Goal: Information Seeking & Learning: Find contact information

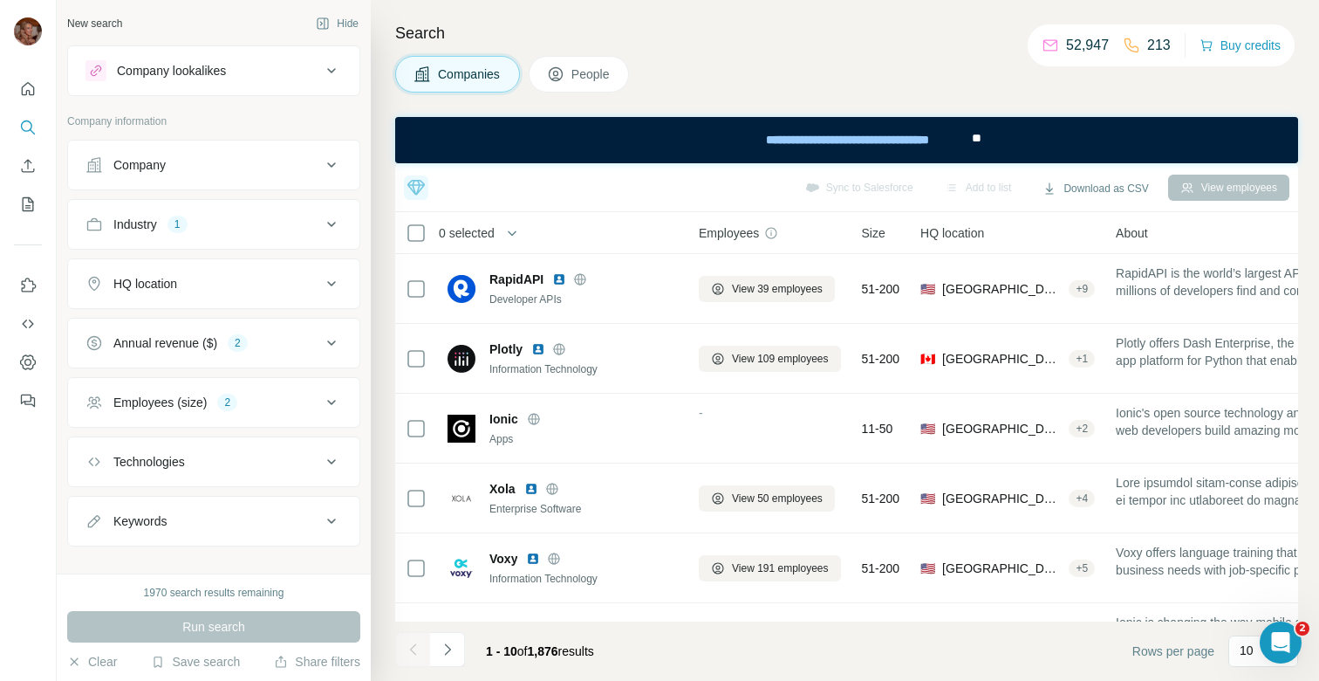
scroll to position [10, 0]
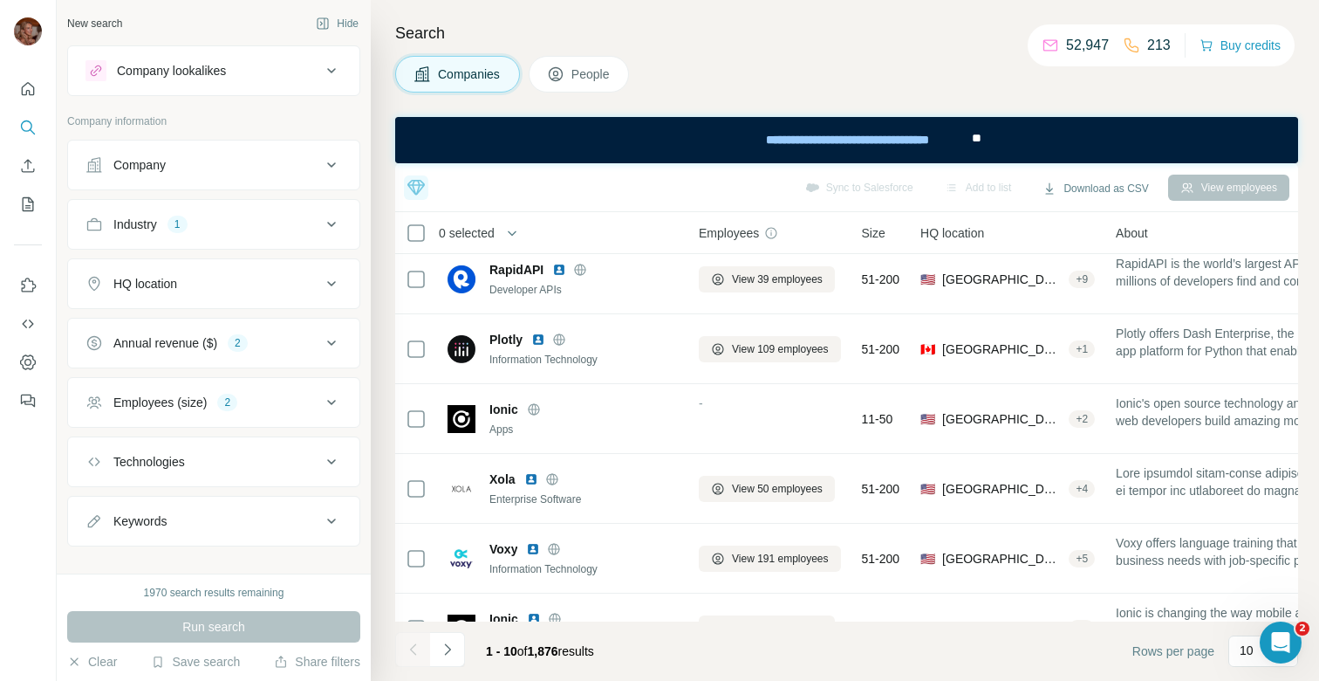
click at [125, 170] on div "Company" at bounding box center [139, 164] width 52 height 17
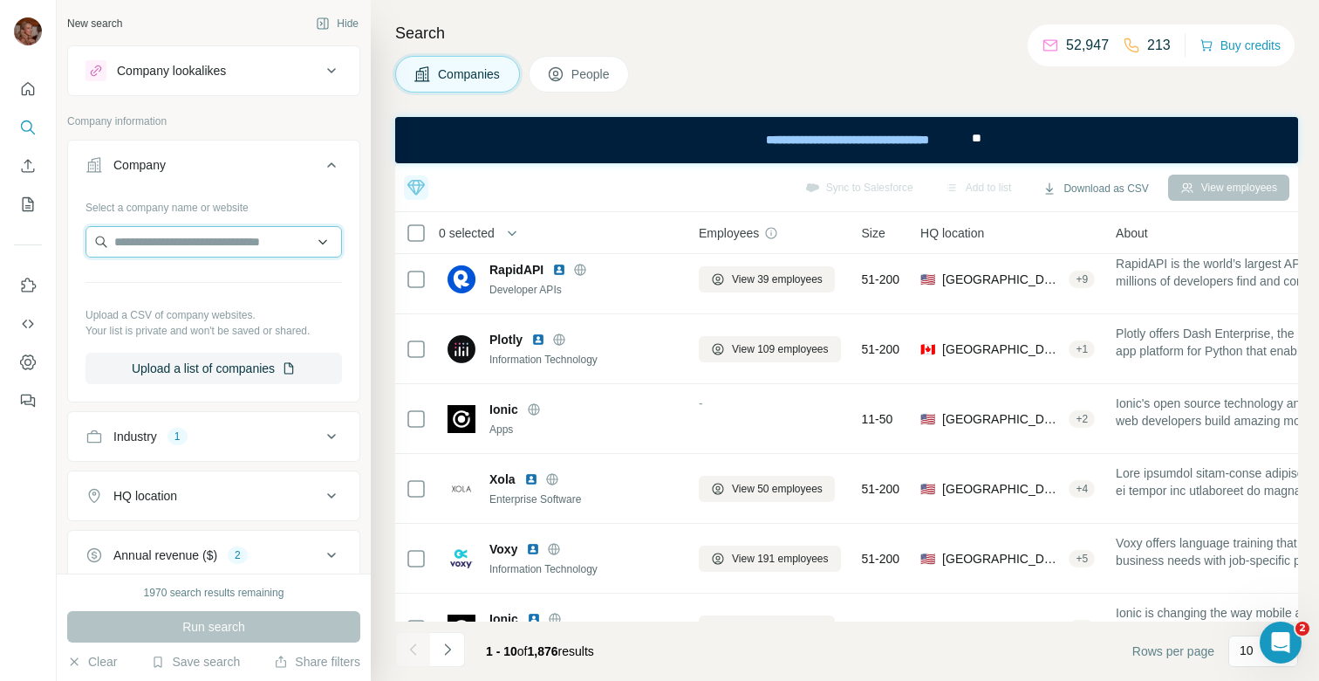
click at [228, 243] on input "text" at bounding box center [214, 241] width 257 height 31
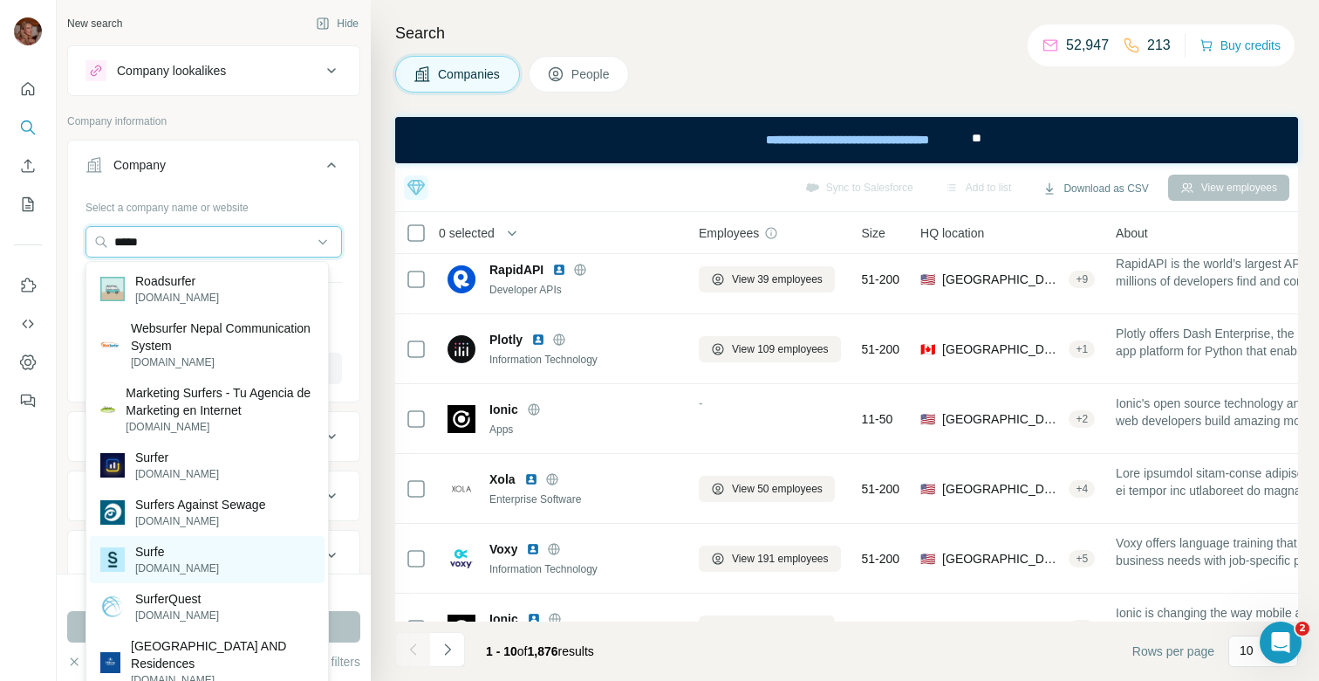
type input "*****"
click at [202, 570] on div "Surfe [DOMAIN_NAME]" at bounding box center [207, 559] width 235 height 47
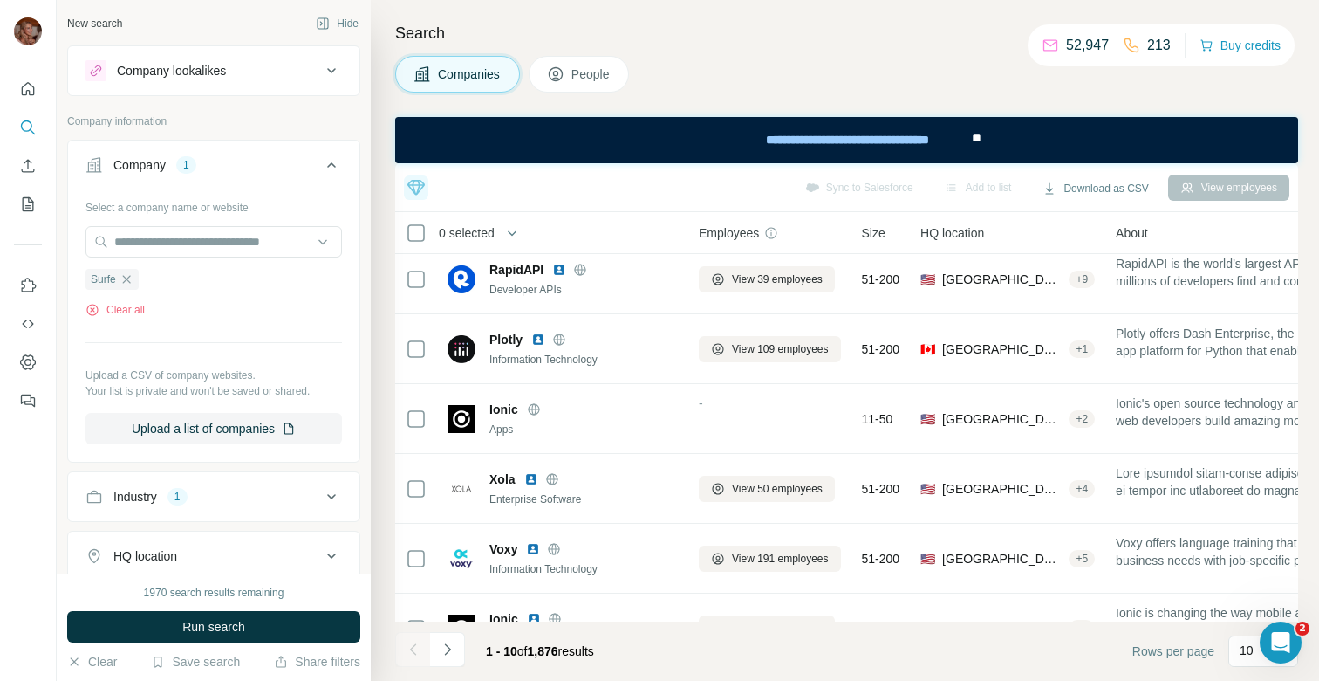
scroll to position [120, 0]
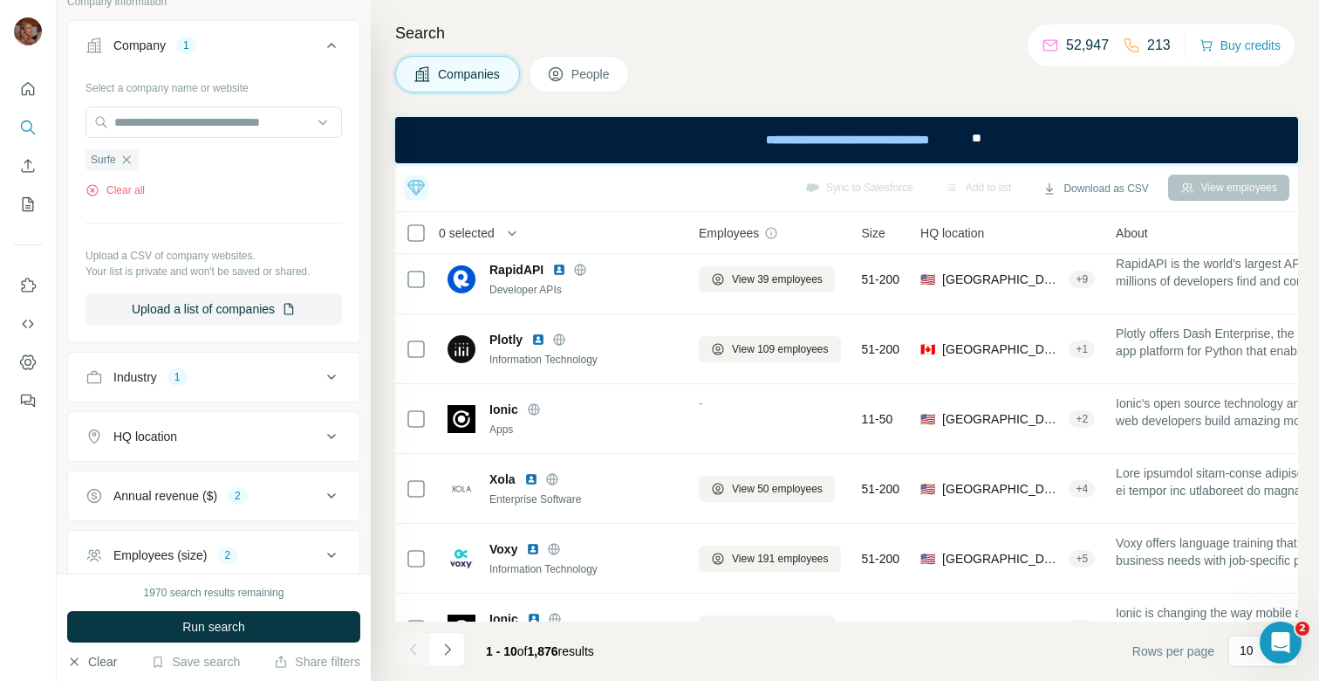
click at [101, 658] on button "Clear" at bounding box center [92, 661] width 50 height 17
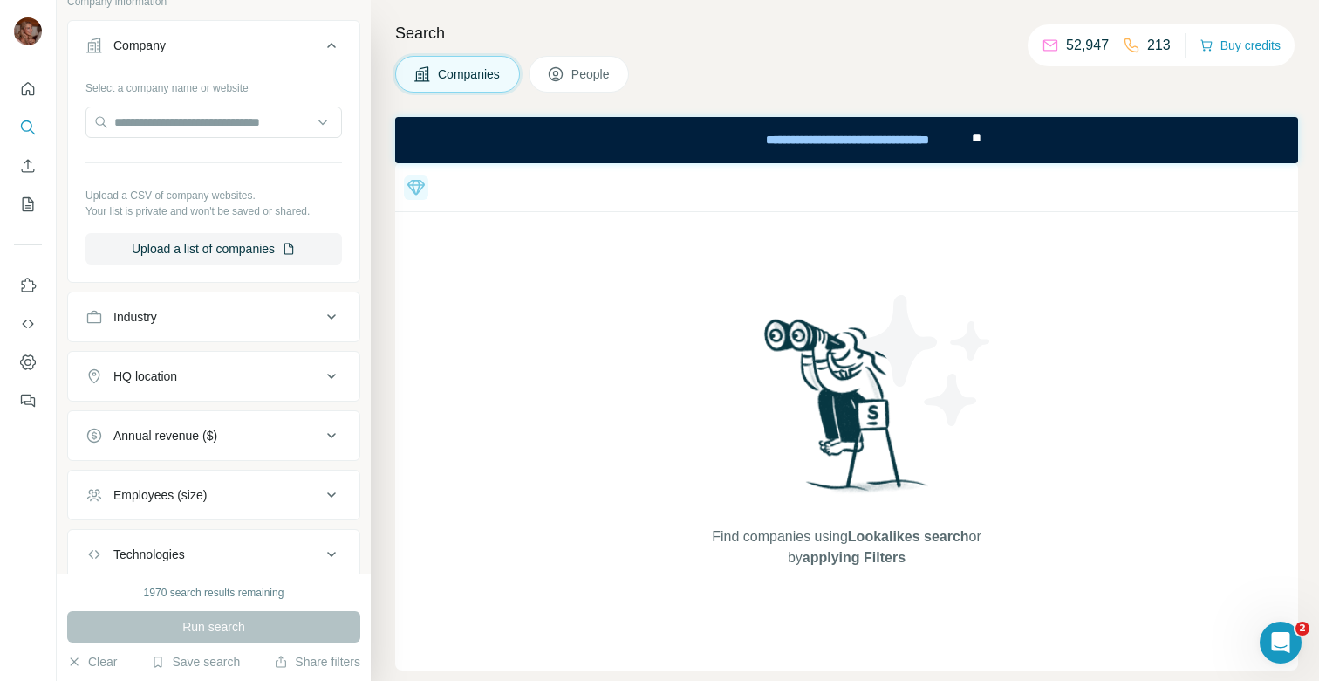
scroll to position [0, 0]
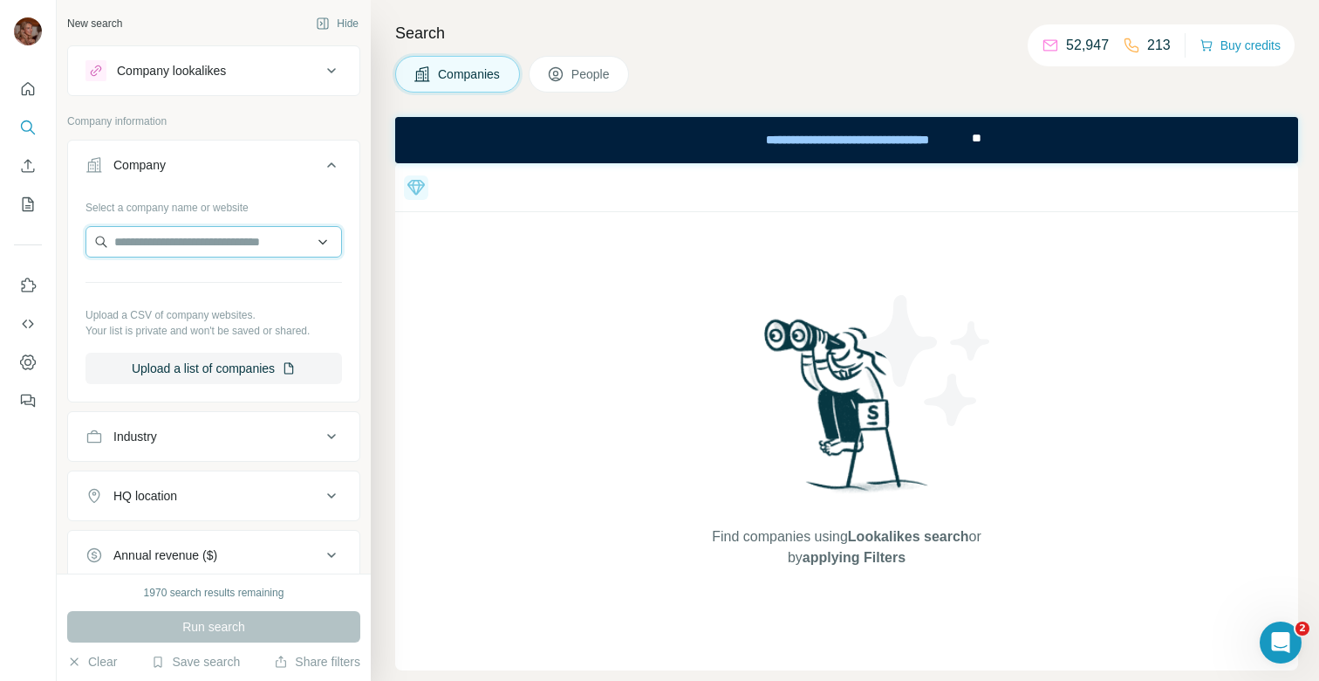
click at [184, 245] on input "text" at bounding box center [214, 241] width 257 height 31
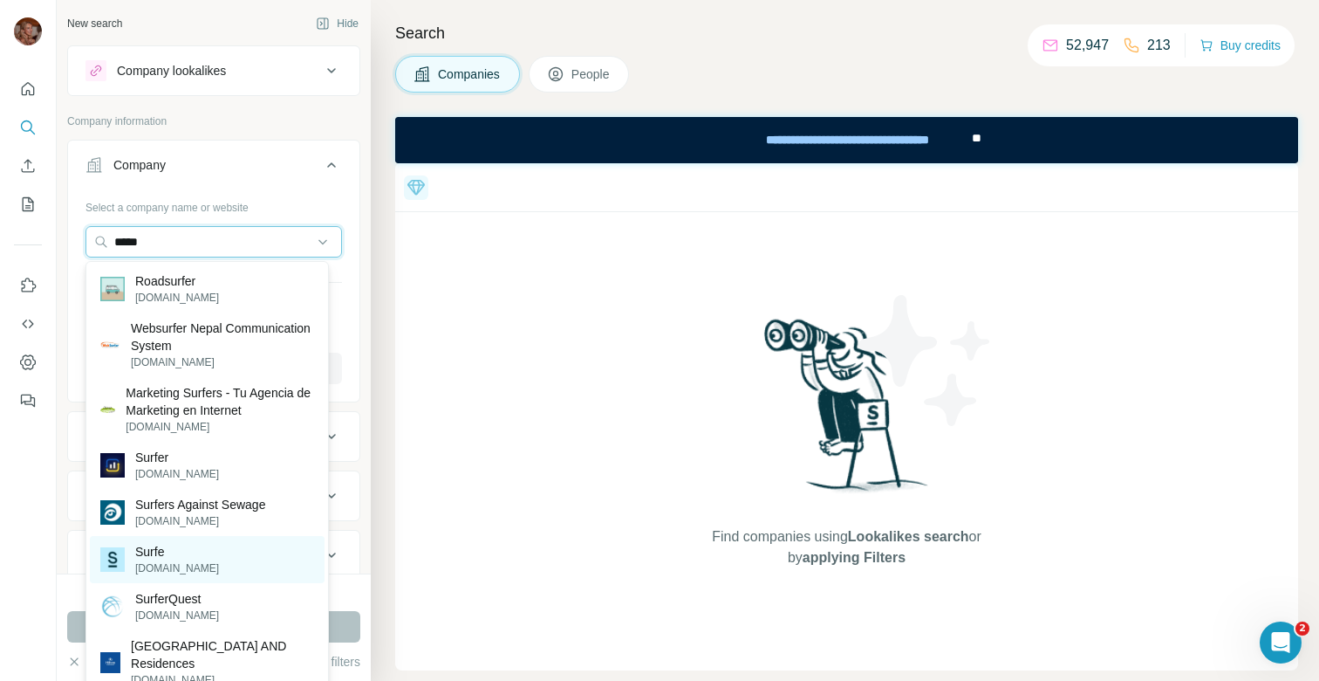
type input "*****"
click at [117, 549] on img at bounding box center [112, 559] width 24 height 24
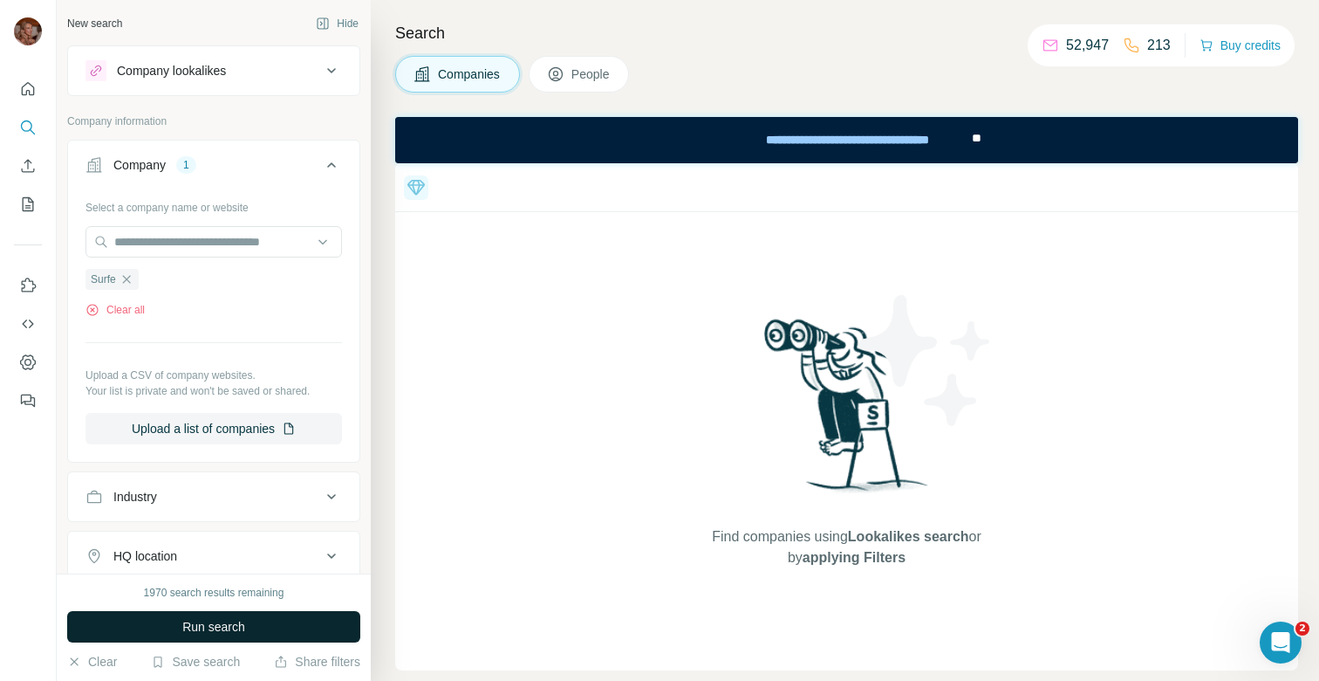
click at [166, 632] on button "Run search" at bounding box center [213, 626] width 293 height 31
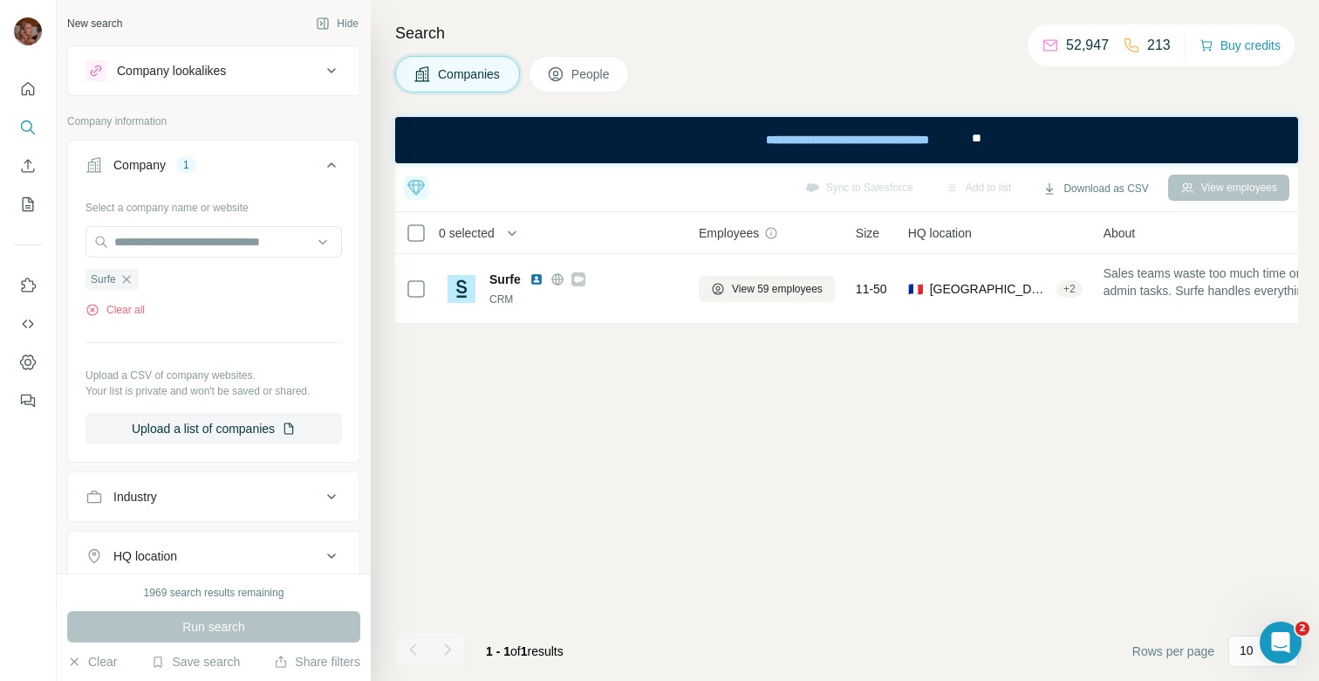
click at [587, 68] on span "People" at bounding box center [591, 73] width 40 height 17
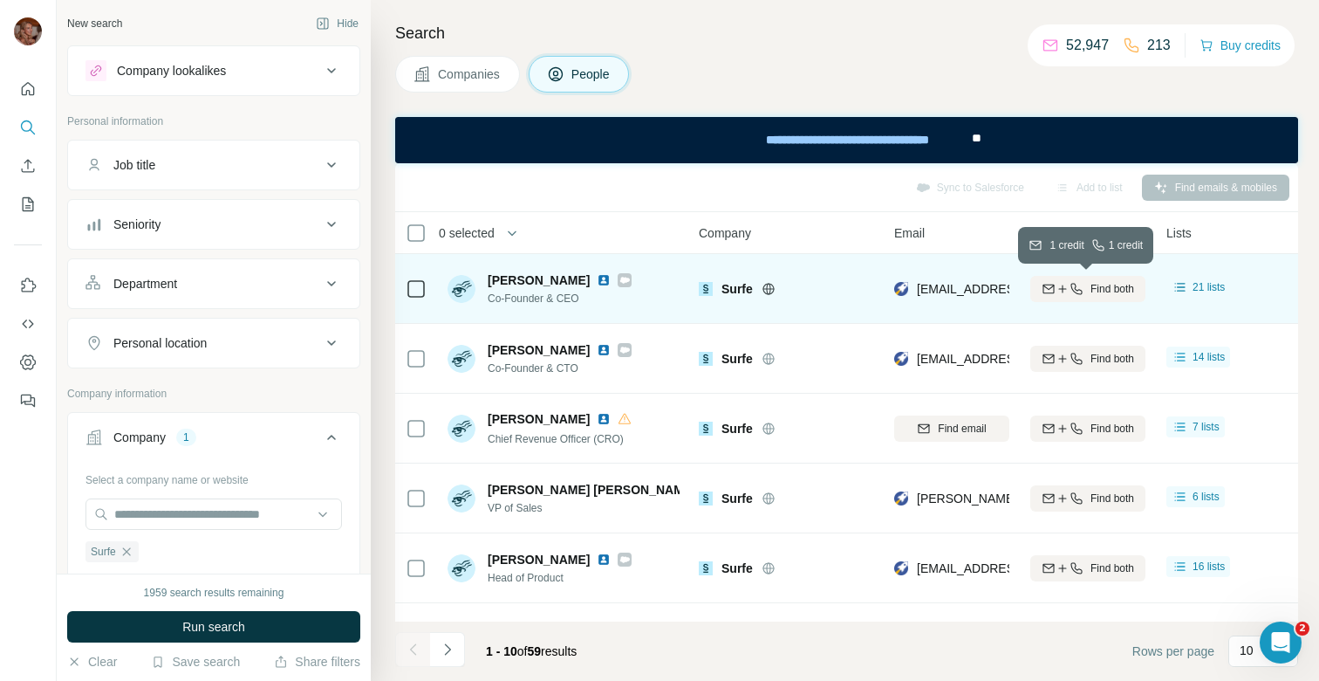
click at [1091, 294] on span "Find both" at bounding box center [1113, 289] width 44 height 16
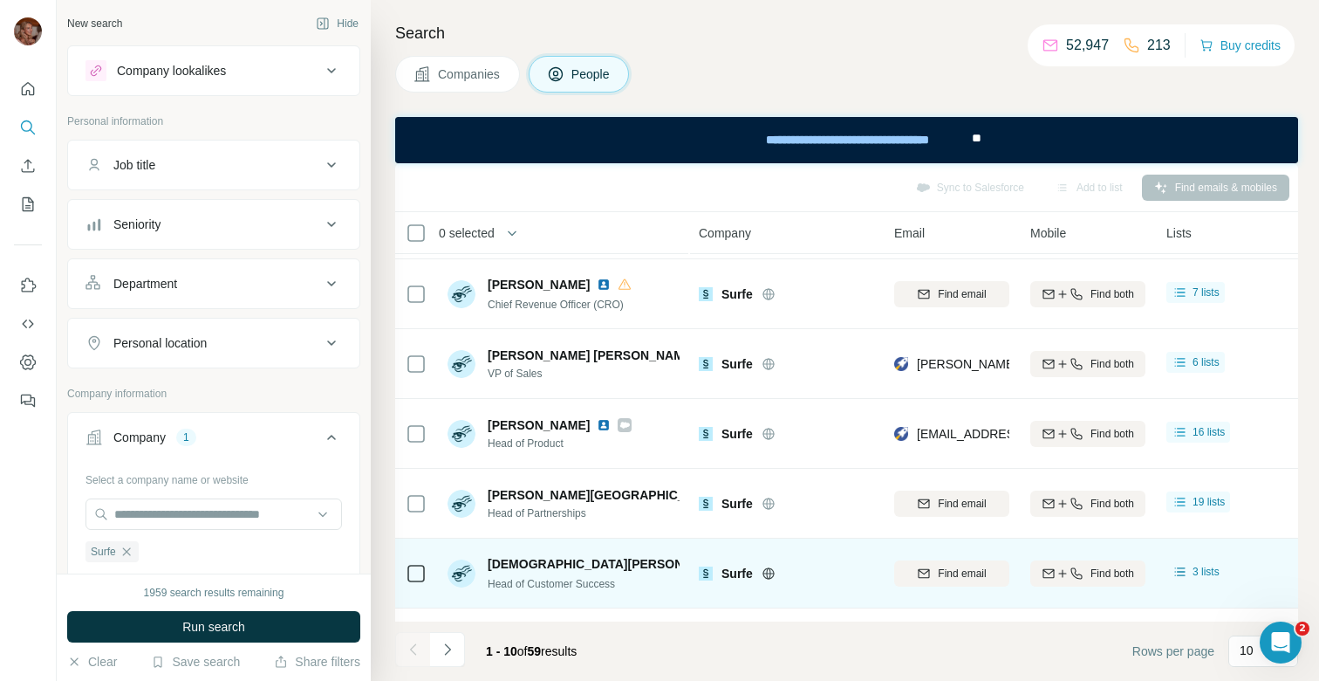
scroll to position [123, 0]
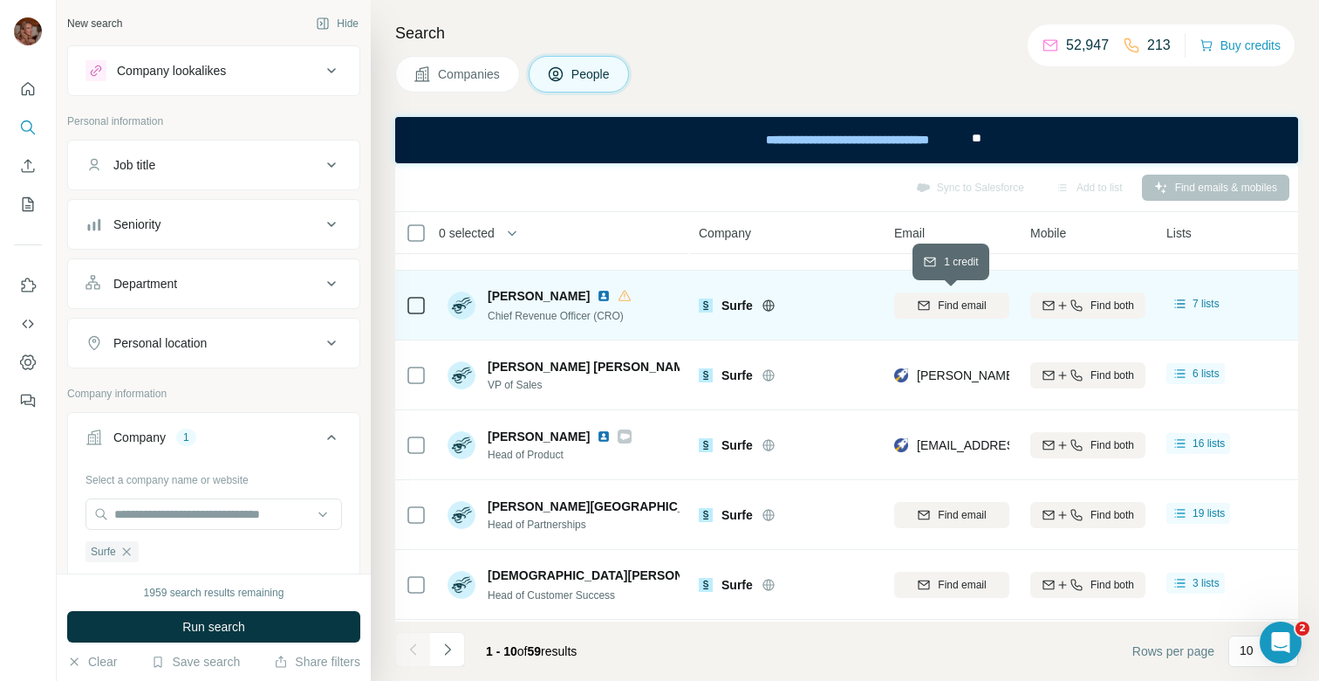
click at [926, 309] on icon "button" at bounding box center [924, 305] width 14 height 14
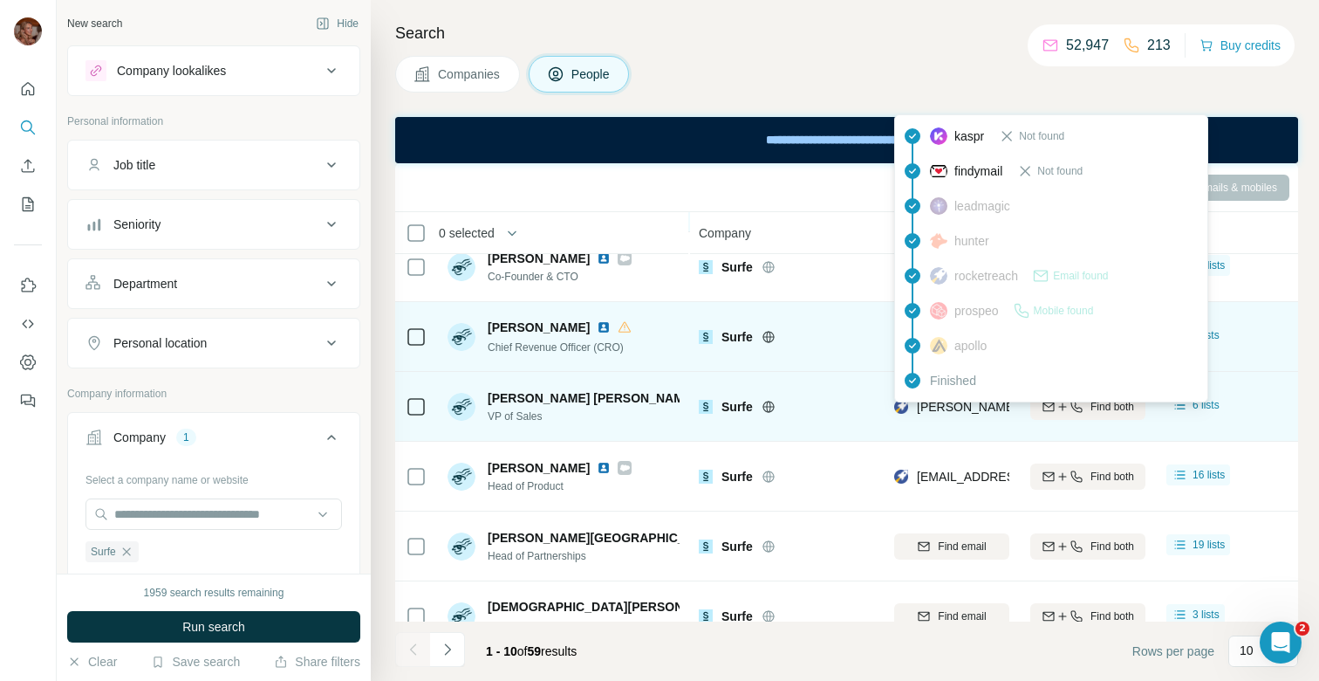
scroll to position [70, 0]
